Goal: Transaction & Acquisition: Obtain resource

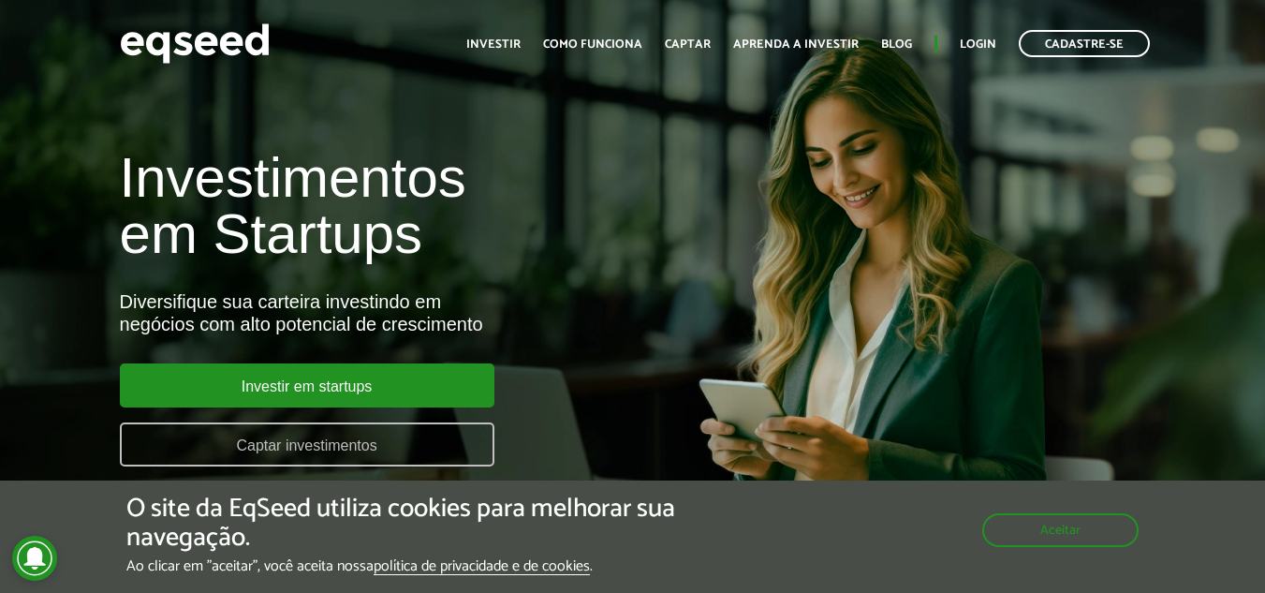
click at [397, 445] on link "Captar investimentos" at bounding box center [307, 444] width 375 height 44
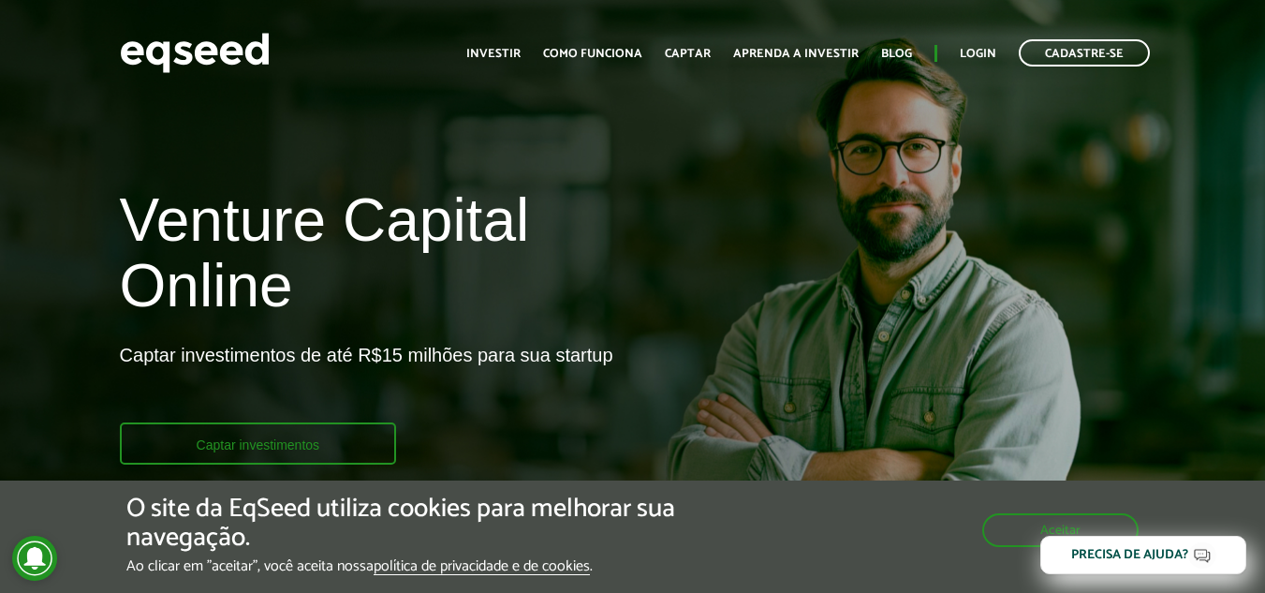
click at [241, 439] on link "Captar investimentos" at bounding box center [258, 443] width 277 height 42
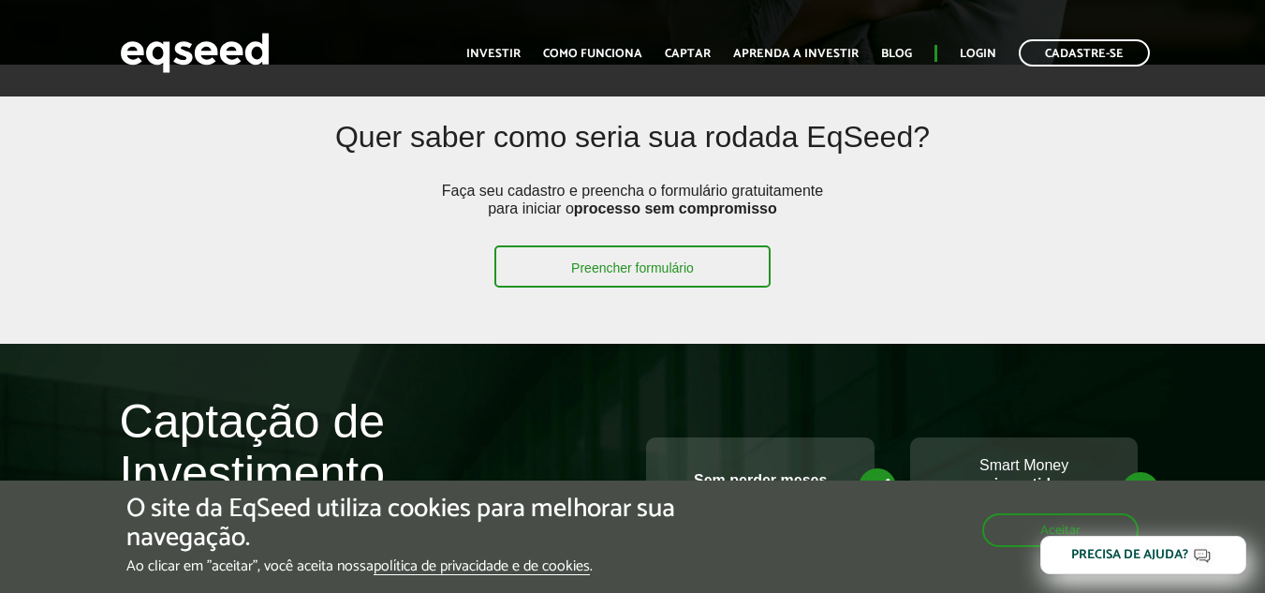
scroll to position [468, 0]
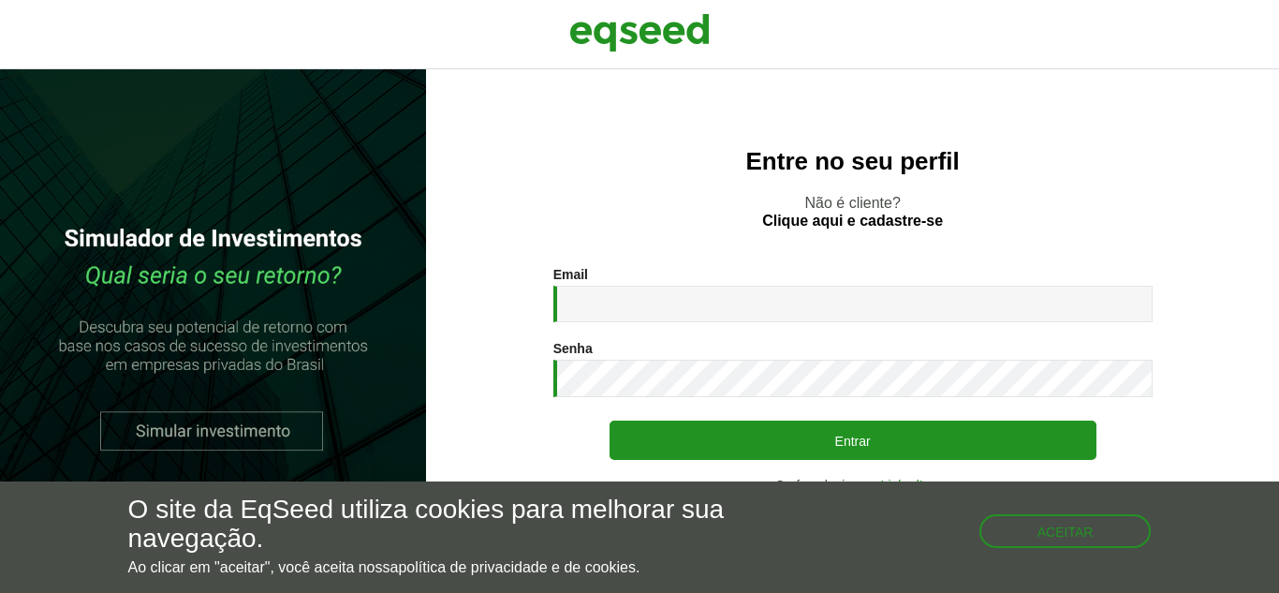
drag, startPoint x: 1101, startPoint y: 190, endPoint x: 1086, endPoint y: 194, distance: 15.4
click at [1102, 189] on div "Entre no seu perfil Não é cliente? Clique aqui e cadastre-se Email * Digite seu…" at bounding box center [852, 330] width 853 height 523
click at [1077, 535] on button "Aceitar" at bounding box center [1067, 529] width 169 height 30
